Goal: Transaction & Acquisition: Book appointment/travel/reservation

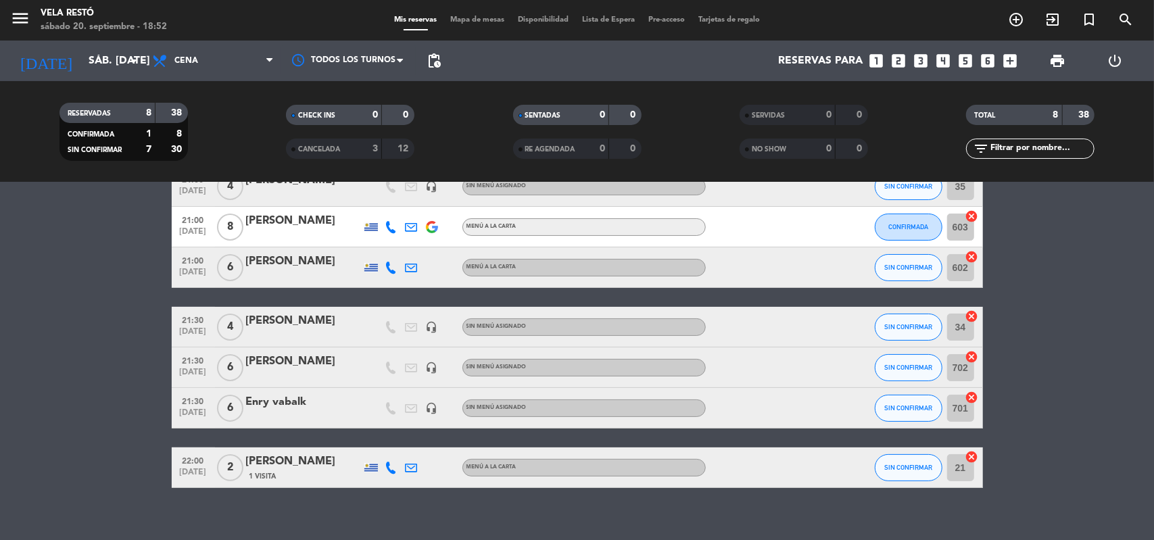
scroll to position [153, 0]
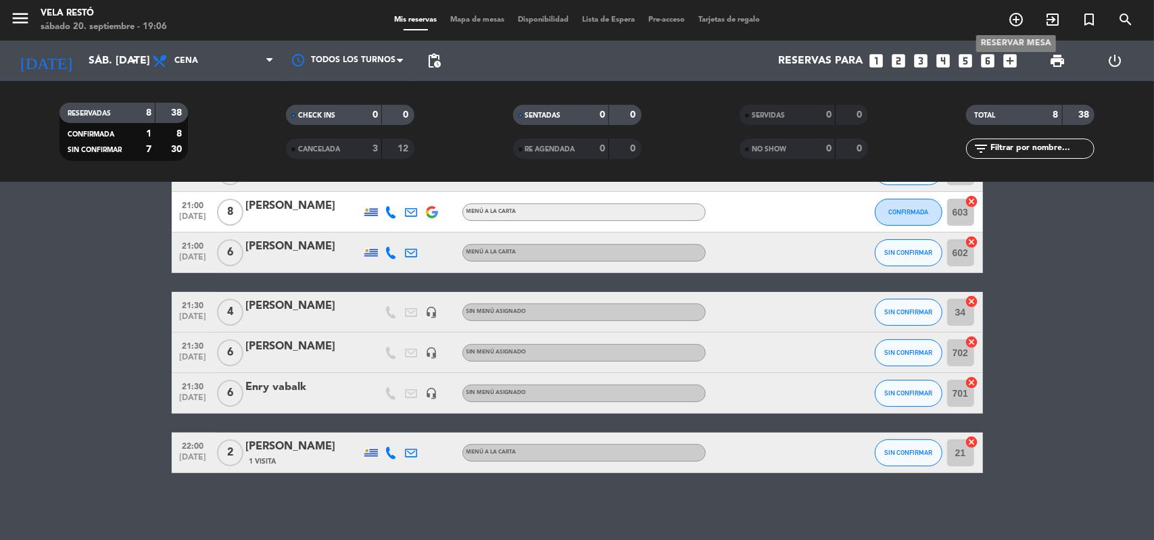
click at [1015, 17] on icon "add_circle_outline" at bounding box center [1016, 19] width 16 height 16
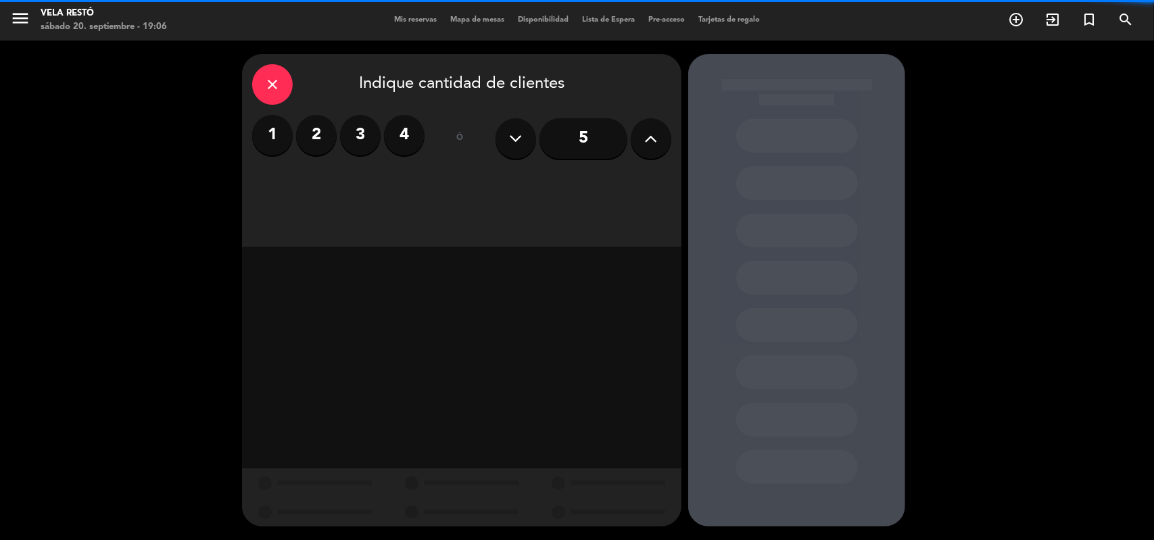
click at [571, 130] on input "5" at bounding box center [583, 138] width 88 height 41
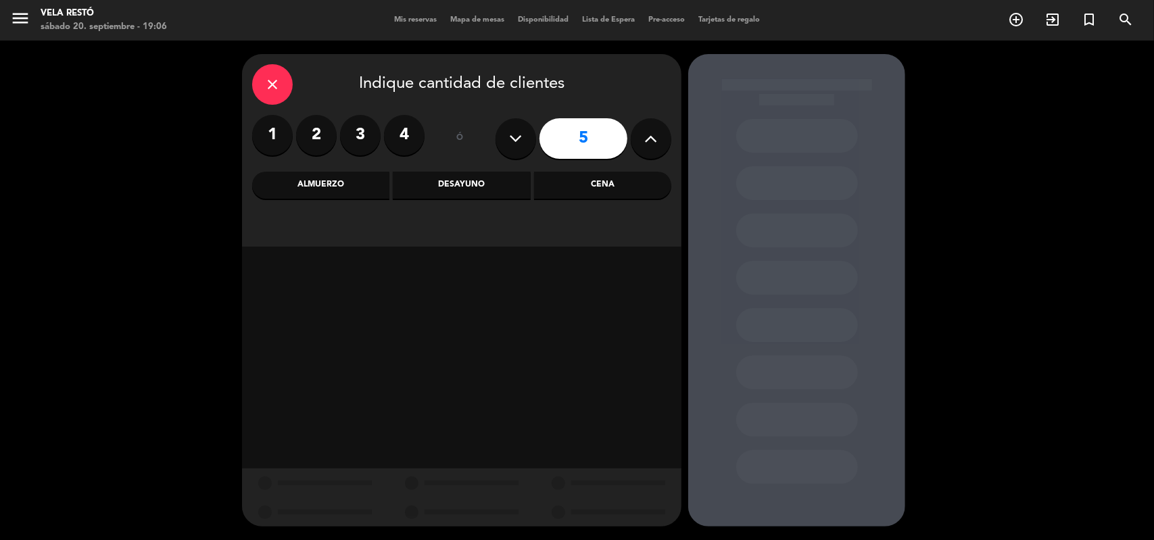
click at [608, 199] on div "close Indique cantidad de clientes 1 2 3 4 ó 5 Almuerzo Desayuno Cena" at bounding box center [461, 150] width 439 height 193
click at [610, 190] on div "Cena" at bounding box center [602, 185] width 137 height 27
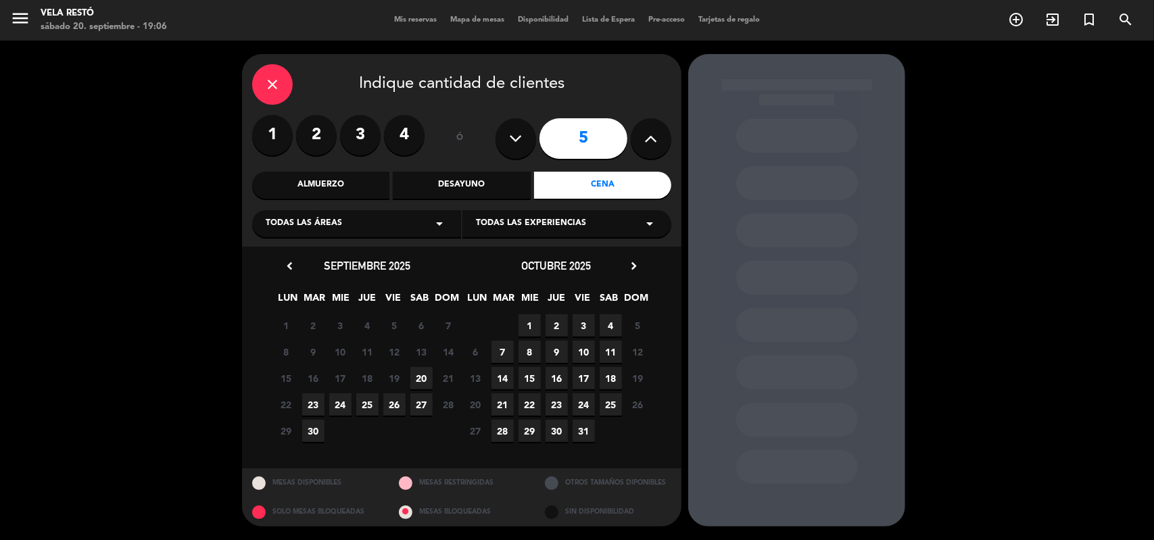
click at [422, 376] on span "20" at bounding box center [421, 378] width 22 height 22
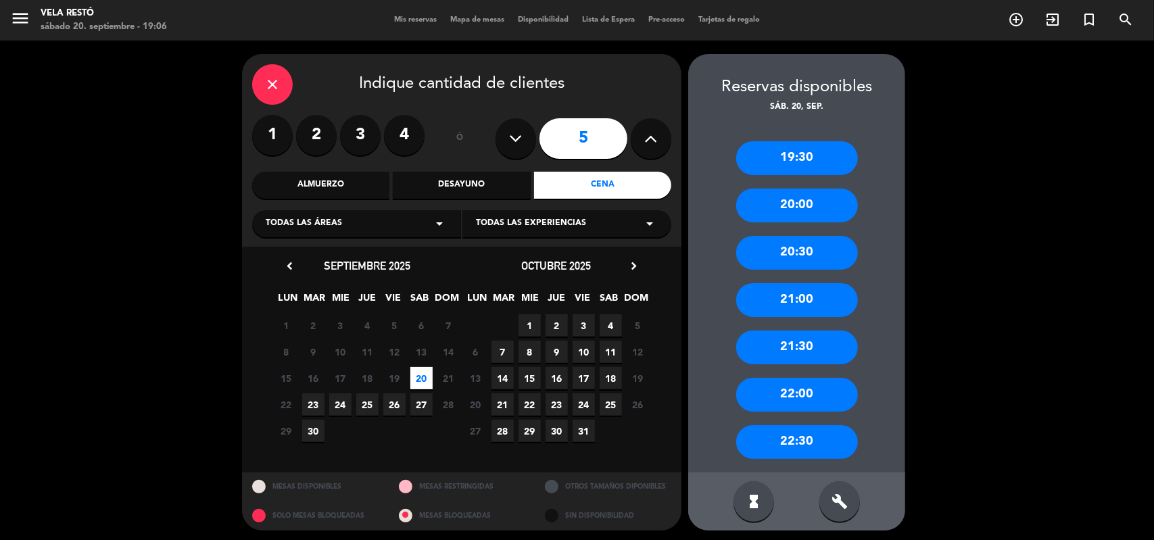
click at [826, 292] on div "21:00" at bounding box center [797, 300] width 122 height 34
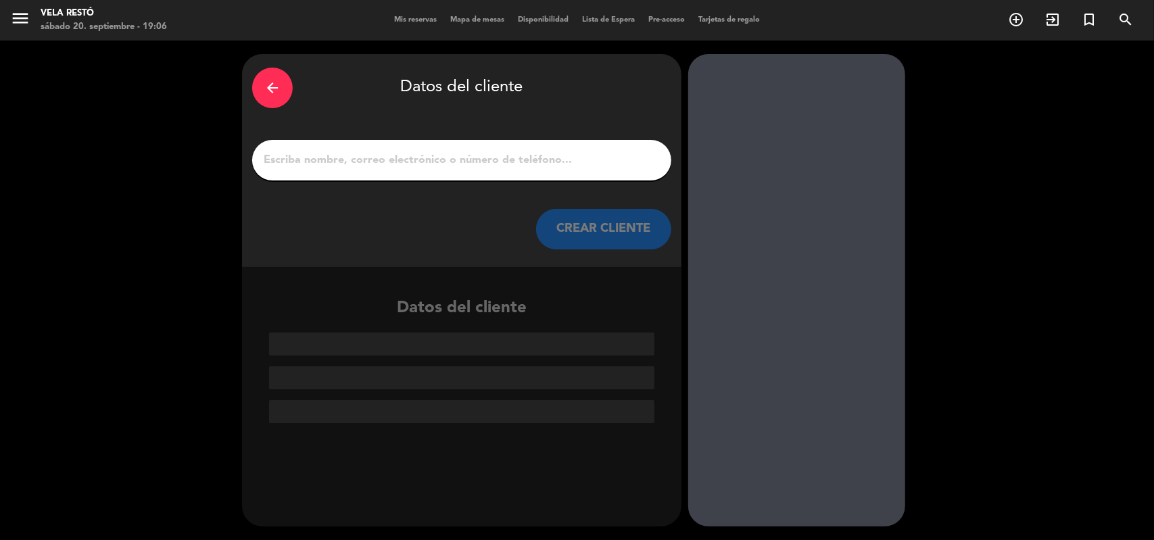
click at [268, 83] on icon "arrow_back" at bounding box center [272, 88] width 16 height 16
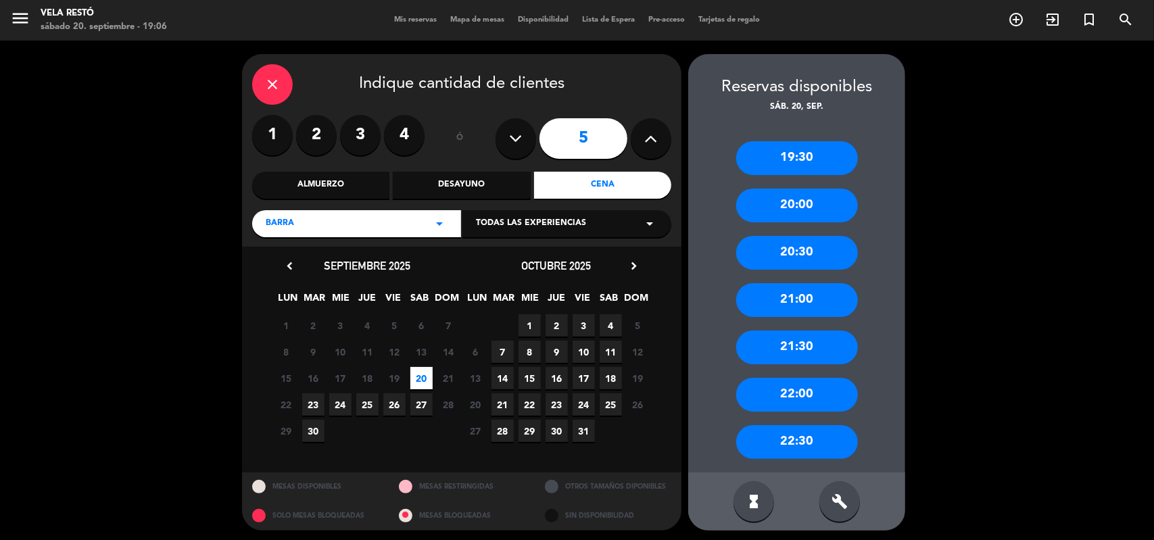
click at [746, 359] on div "21:30" at bounding box center [797, 348] width 122 height 34
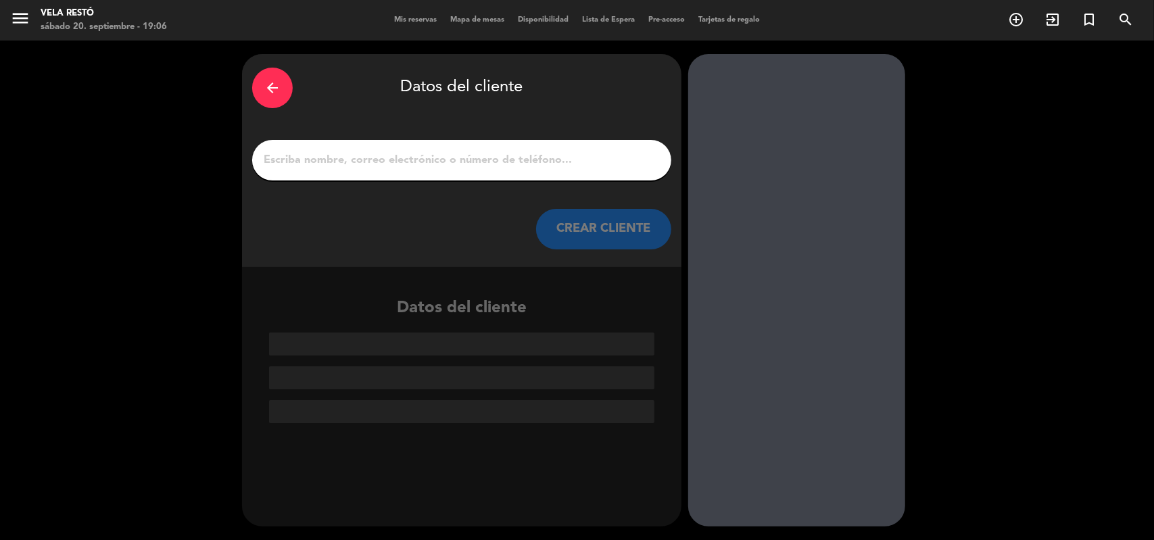
click at [572, 170] on input "1" at bounding box center [461, 160] width 399 height 19
click at [545, 145] on div at bounding box center [461, 160] width 419 height 41
click at [603, 154] on input "1" at bounding box center [461, 160] width 399 height 19
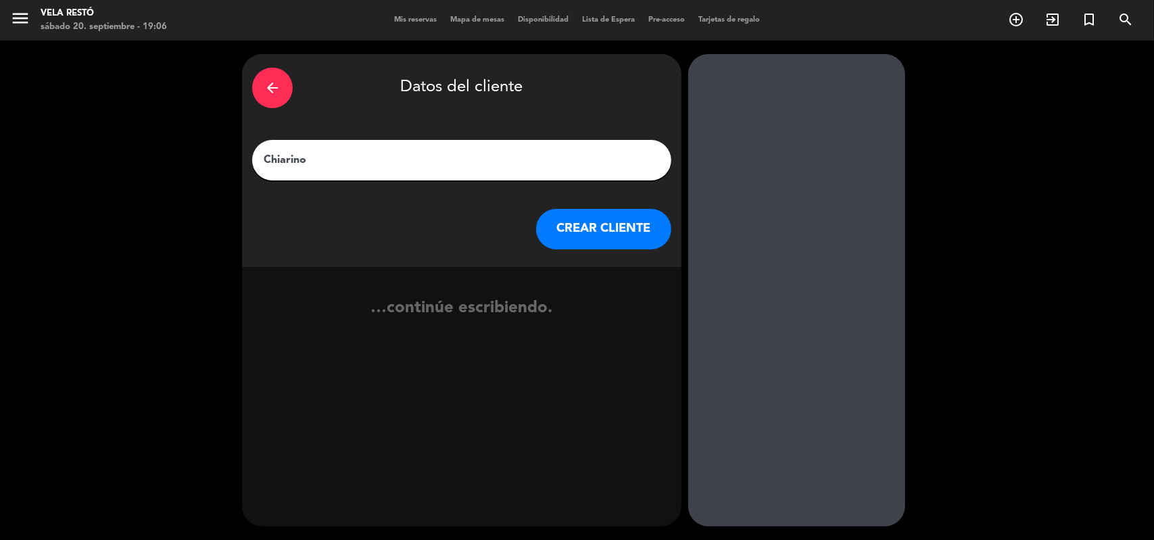
type input "Chiarino"
click at [600, 217] on button "CREAR CLIENTE" at bounding box center [603, 229] width 135 height 41
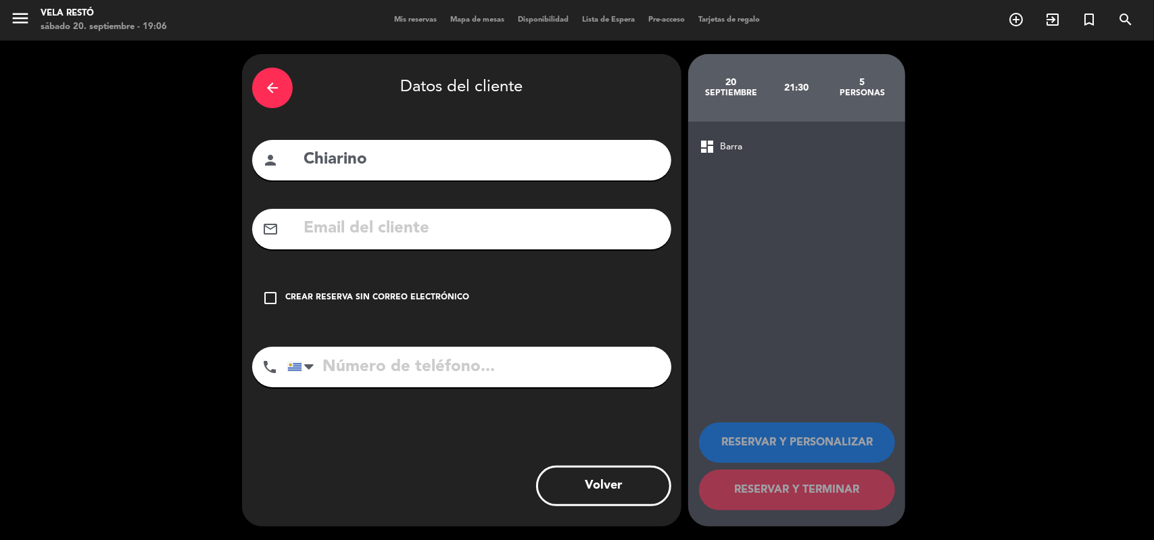
click at [342, 304] on div "Crear reserva sin correo electrónico" at bounding box center [377, 298] width 184 height 14
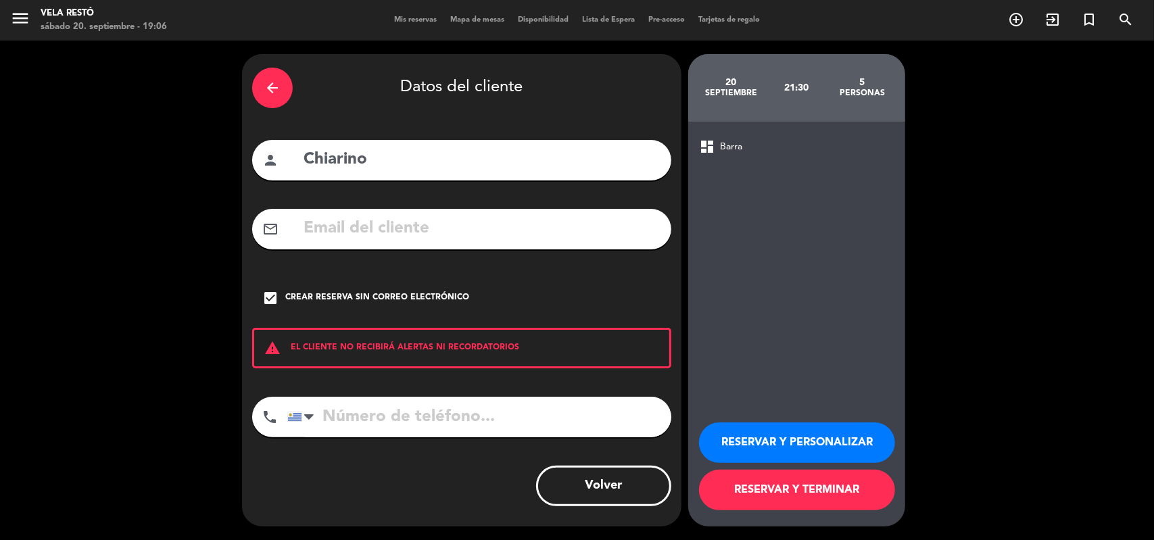
click at [814, 489] on button "RESERVAR Y TERMINAR" at bounding box center [797, 490] width 196 height 41
